Goal: Transaction & Acquisition: Purchase product/service

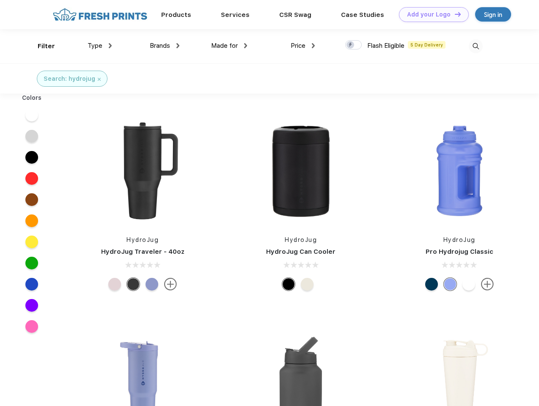
click at [431, 14] on link "Add your Logo Design Tool" at bounding box center [434, 14] width 70 height 15
click at [0, 0] on div "Design Tool" at bounding box center [0, 0] width 0 height 0
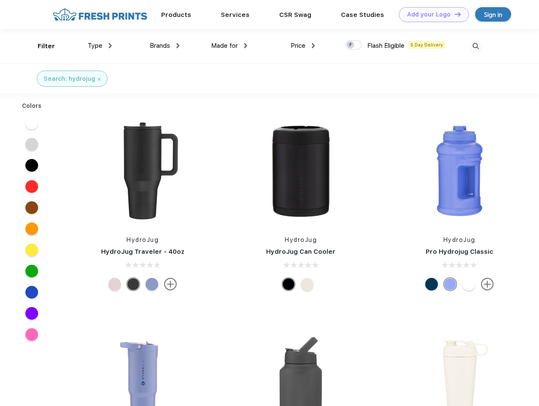
click at [454, 14] on link "Add your Logo Design Tool" at bounding box center [434, 14] width 70 height 15
click at [41, 46] on div "Filter" at bounding box center [46, 46] width 17 height 10
click at [100, 46] on span "Type" at bounding box center [95, 46] width 15 height 8
click at [165, 46] on span "Brands" at bounding box center [160, 46] width 20 height 8
click at [229, 46] on span "Made for" at bounding box center [224, 46] width 27 height 8
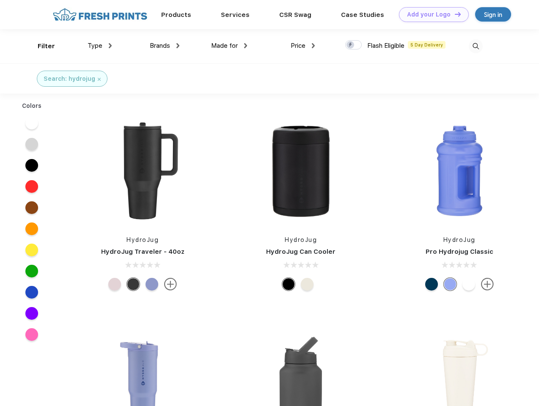
click at [303, 46] on span "Price" at bounding box center [298, 46] width 15 height 8
click at [354, 45] on div at bounding box center [354, 44] width 17 height 9
click at [351, 45] on input "checkbox" at bounding box center [349, 43] width 6 height 6
click at [476, 46] on img at bounding box center [476, 46] width 14 height 14
